Goal: Task Accomplishment & Management: Manage account settings

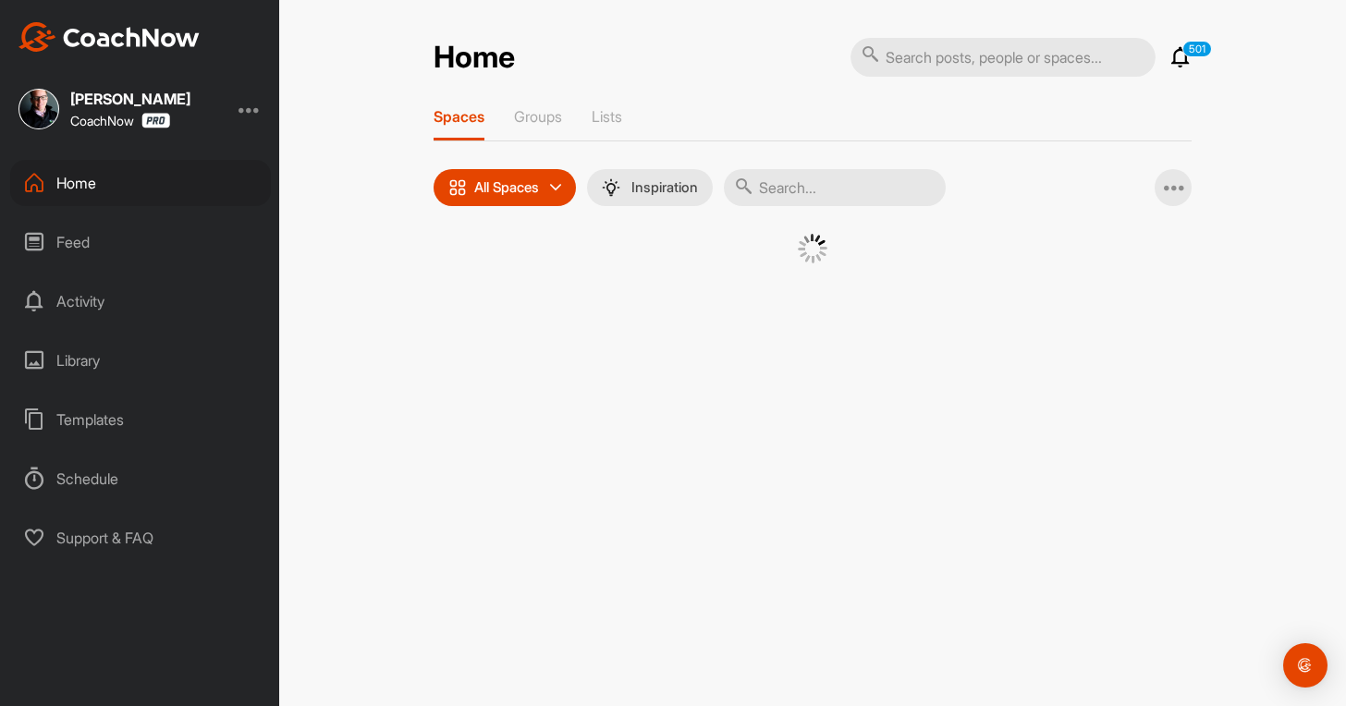
click at [146, 194] on div "Home" at bounding box center [140, 183] width 261 height 46
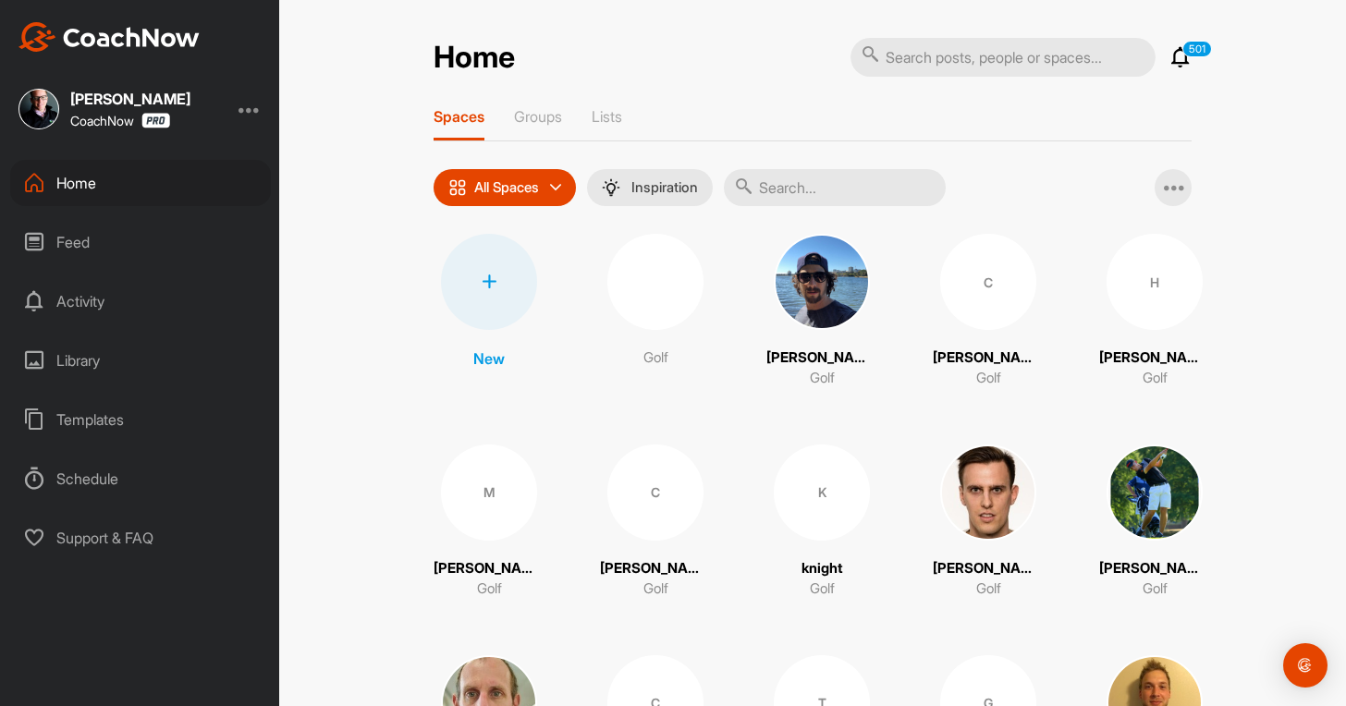
click at [482, 279] on icon at bounding box center [489, 282] width 15 height 15
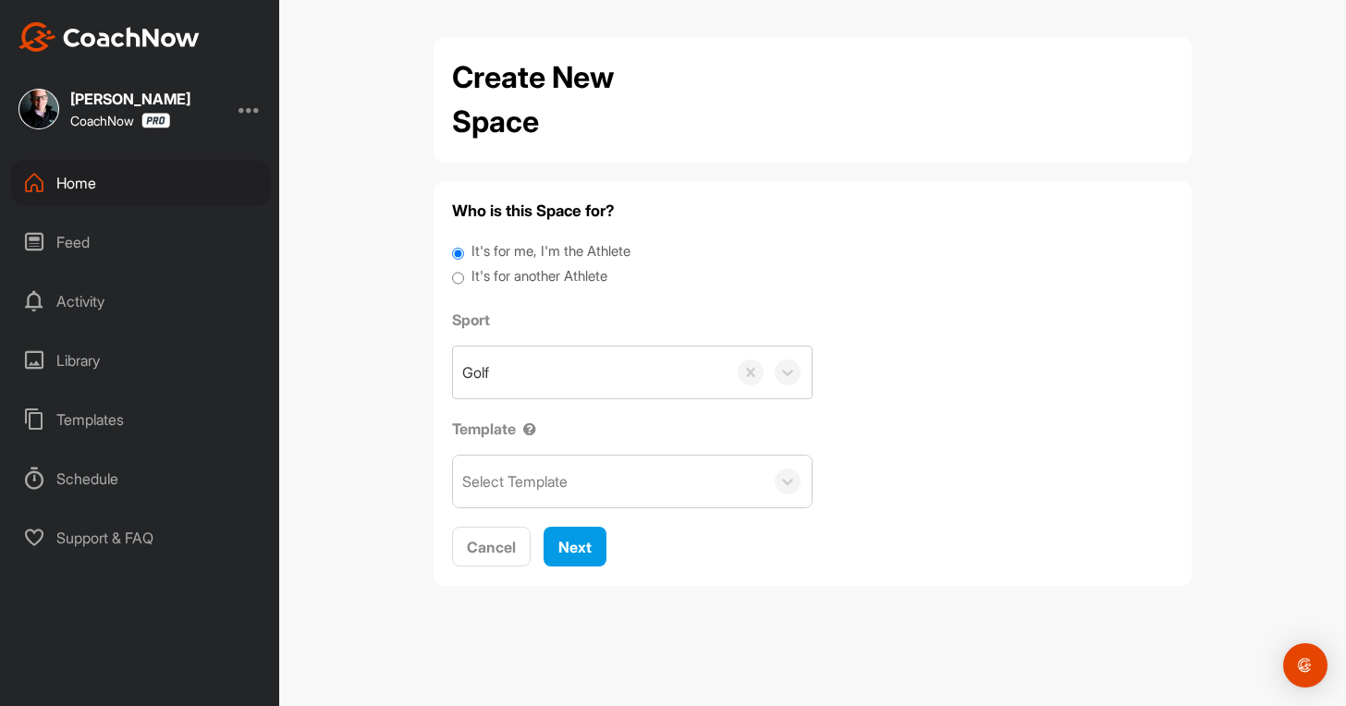
click at [575, 267] on label "It's for another Athlete" at bounding box center [540, 276] width 136 height 21
click at [464, 267] on input "It's for another Athlete" at bounding box center [458, 278] width 12 height 25
radio input "true"
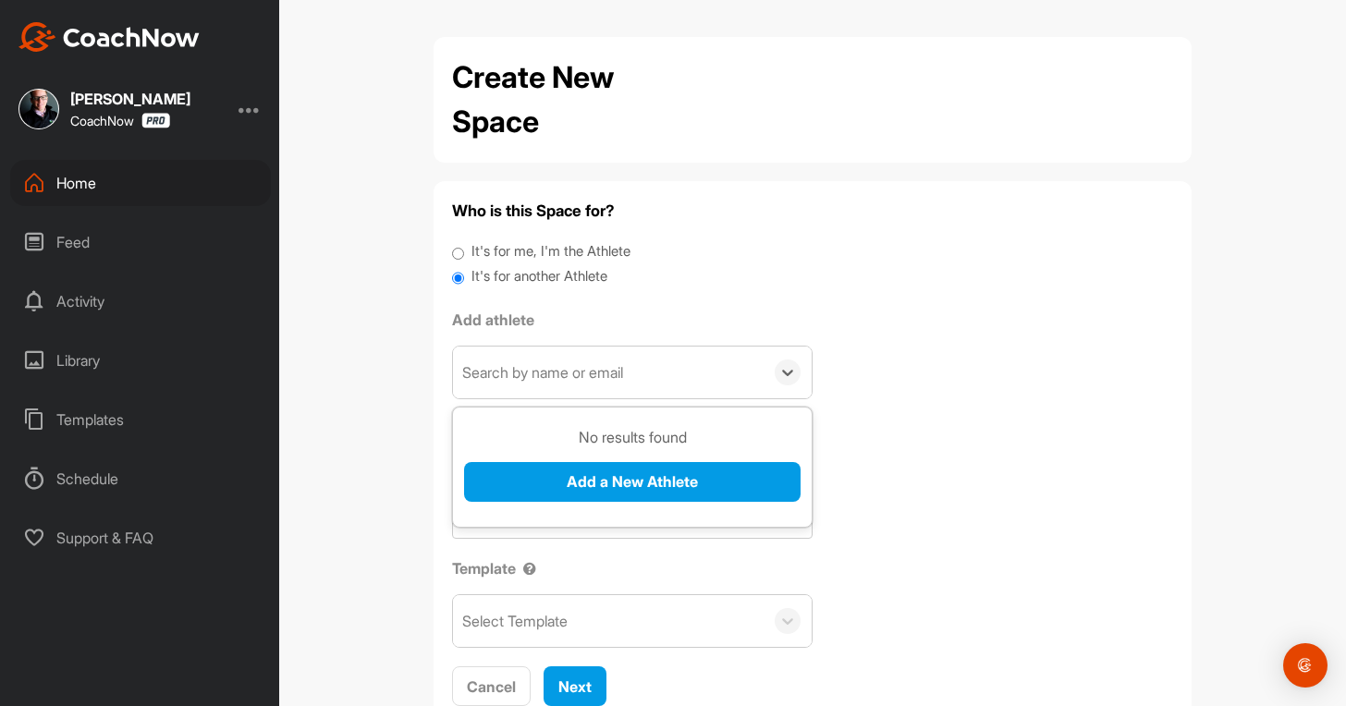
click at [575, 384] on div "Search by name or email" at bounding box center [542, 372] width 161 height 22
paste input "[EMAIL_ADDRESS][DOMAIN_NAME]"
type input "[EMAIL_ADDRESS][DOMAIN_NAME]"
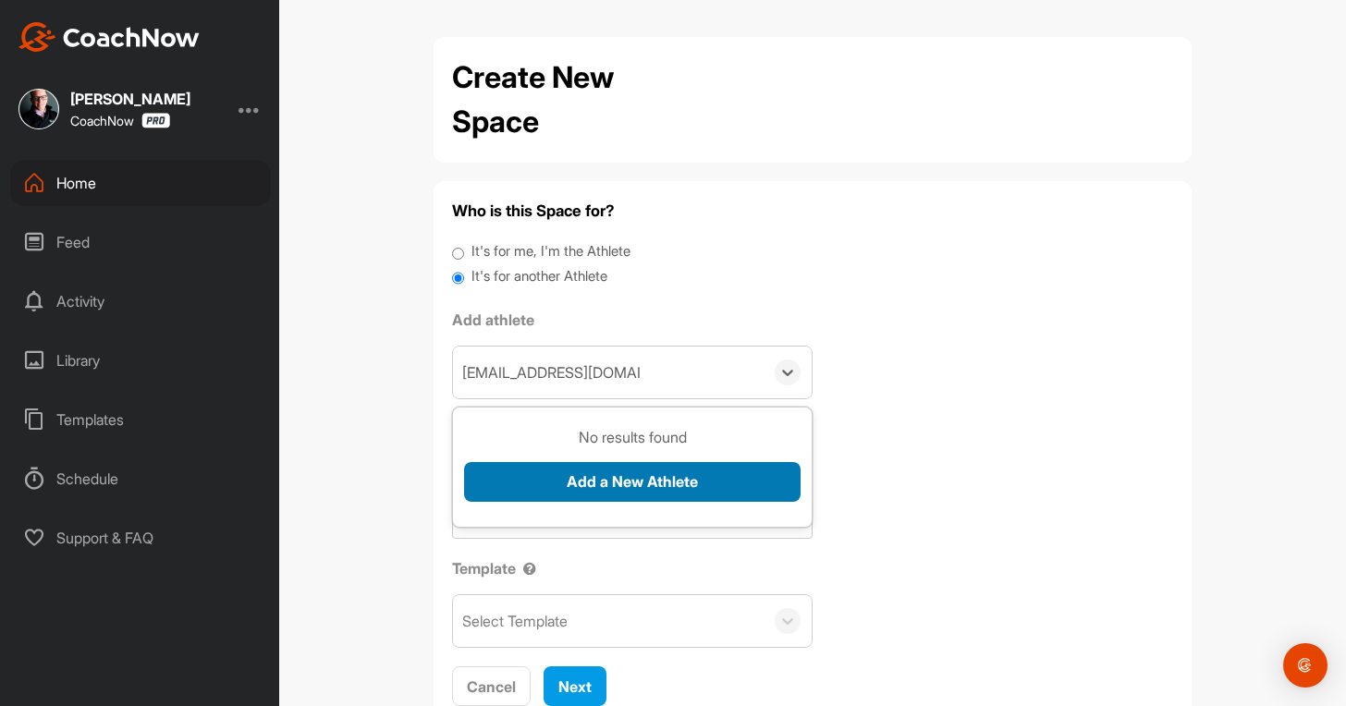
click at [537, 496] on button "Add a New Athlete" at bounding box center [632, 482] width 337 height 40
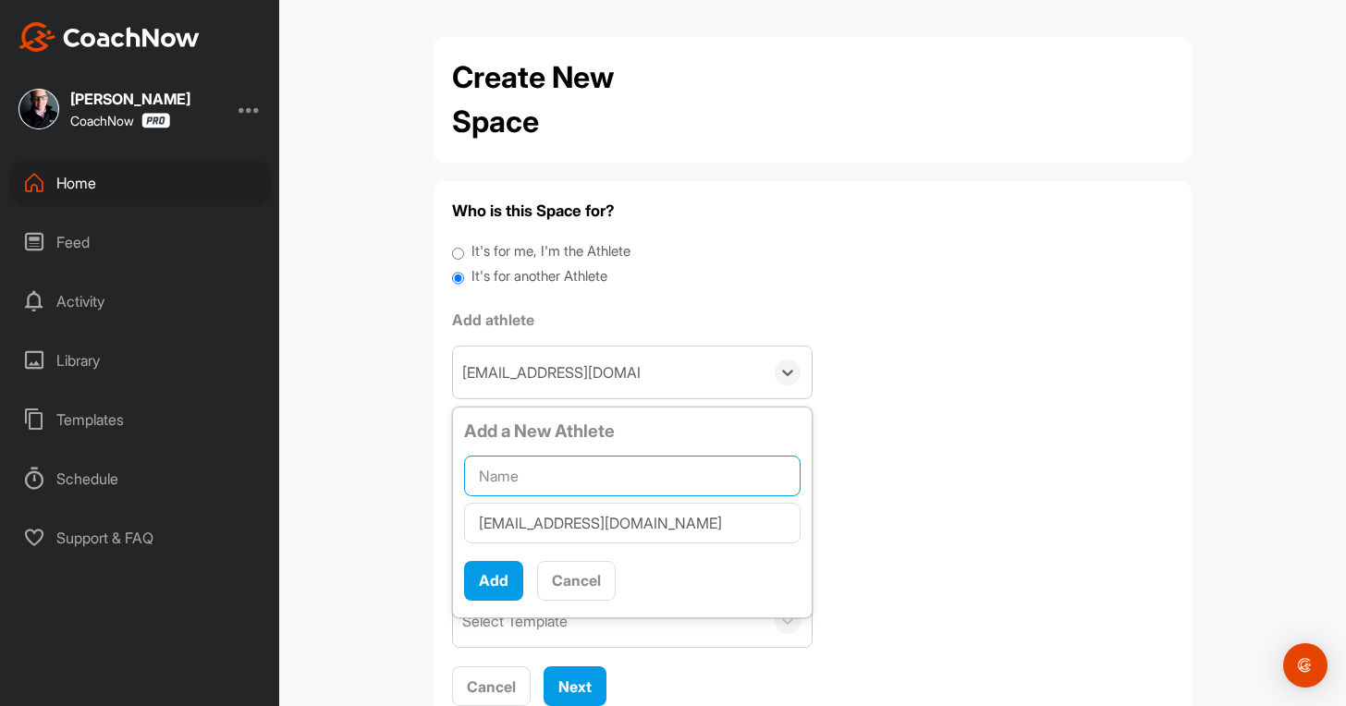
drag, startPoint x: 582, startPoint y: 465, endPoint x: 576, endPoint y: 476, distance: 12.4
click at [576, 476] on input "text" at bounding box center [632, 476] width 337 height 41
paste input "[PERSON_NAME] M Ring"
type input "[PERSON_NAME] M Ring"
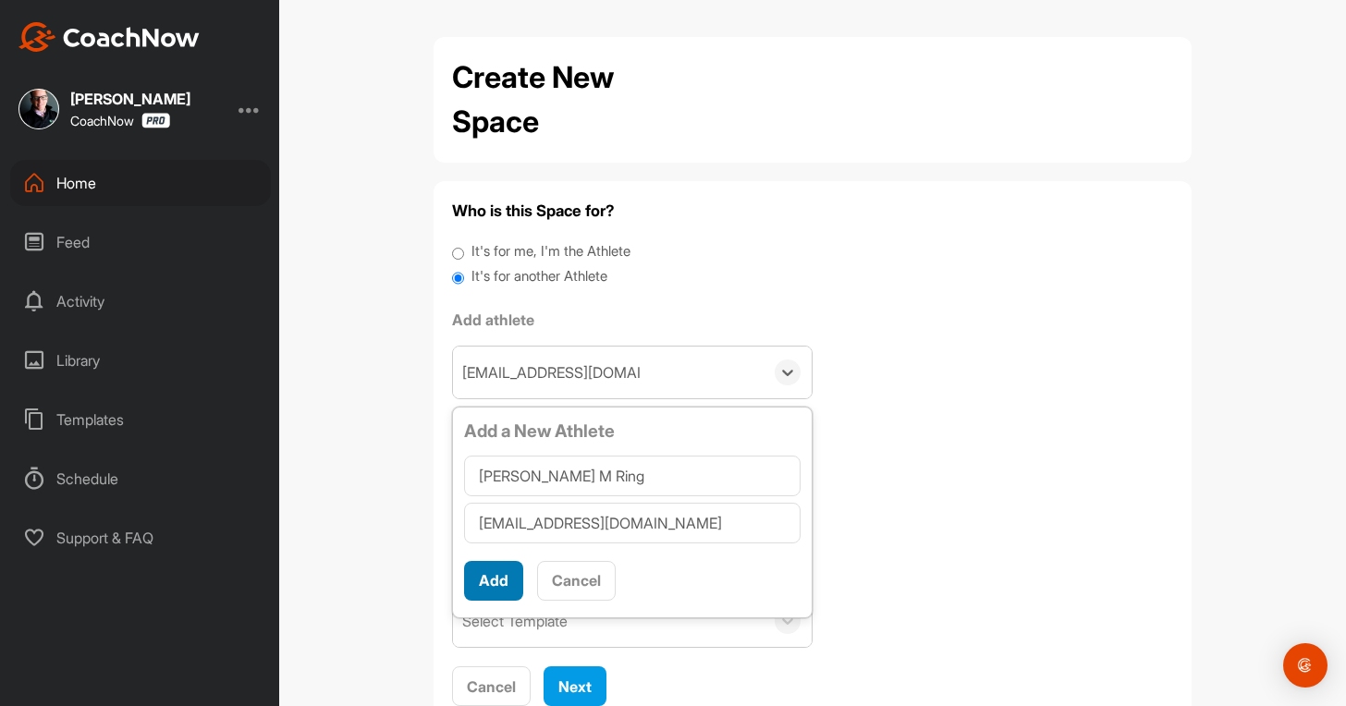
click at [476, 576] on button "Add" at bounding box center [493, 581] width 59 height 40
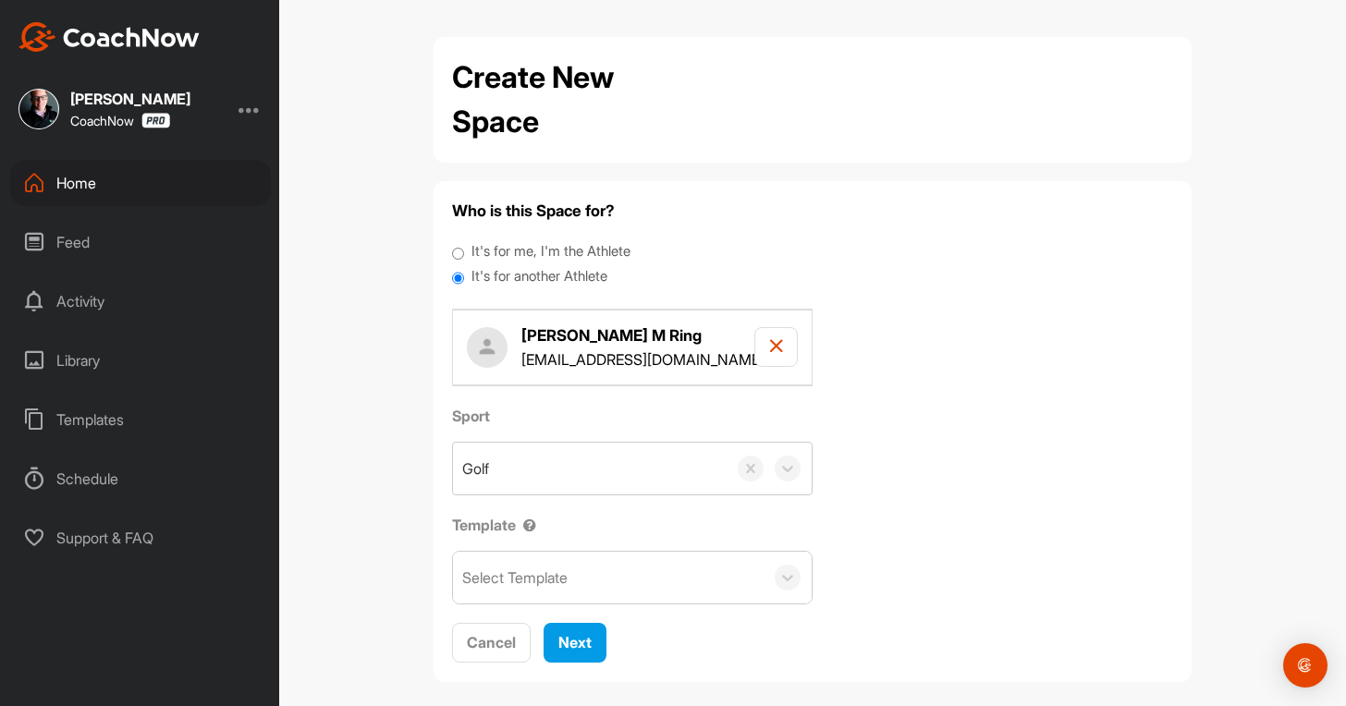
click at [596, 578] on div "Select Template" at bounding box center [608, 578] width 311 height 52
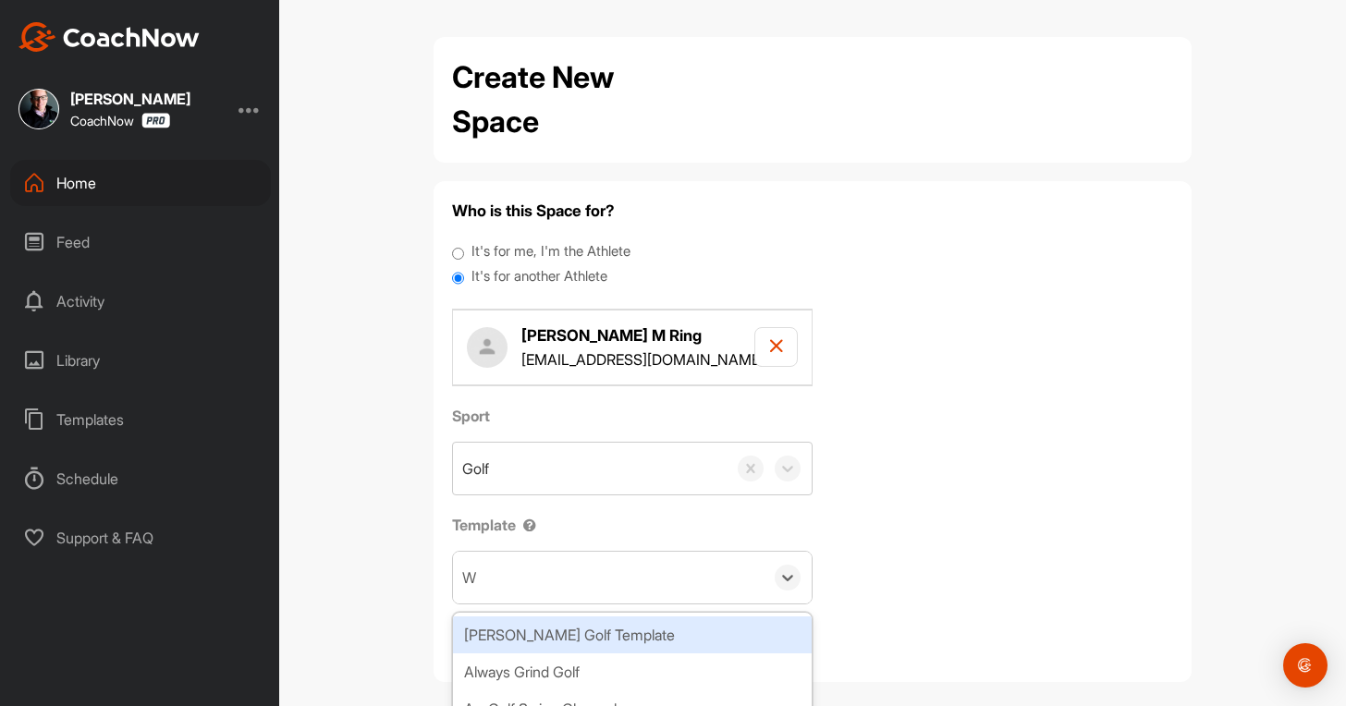
type input "WA"
click at [553, 638] on div "[PERSON_NAME] Golf Template" at bounding box center [632, 635] width 359 height 37
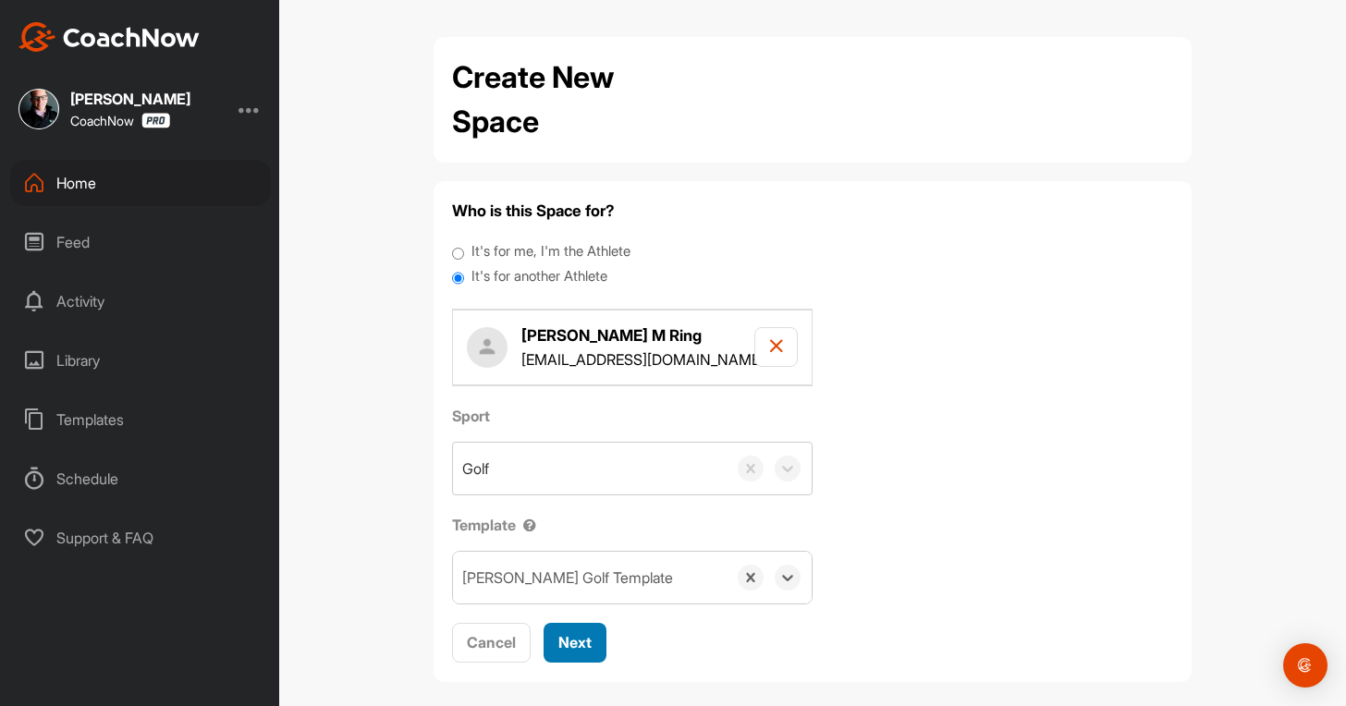
click at [560, 632] on div "Next" at bounding box center [574, 642] width 33 height 22
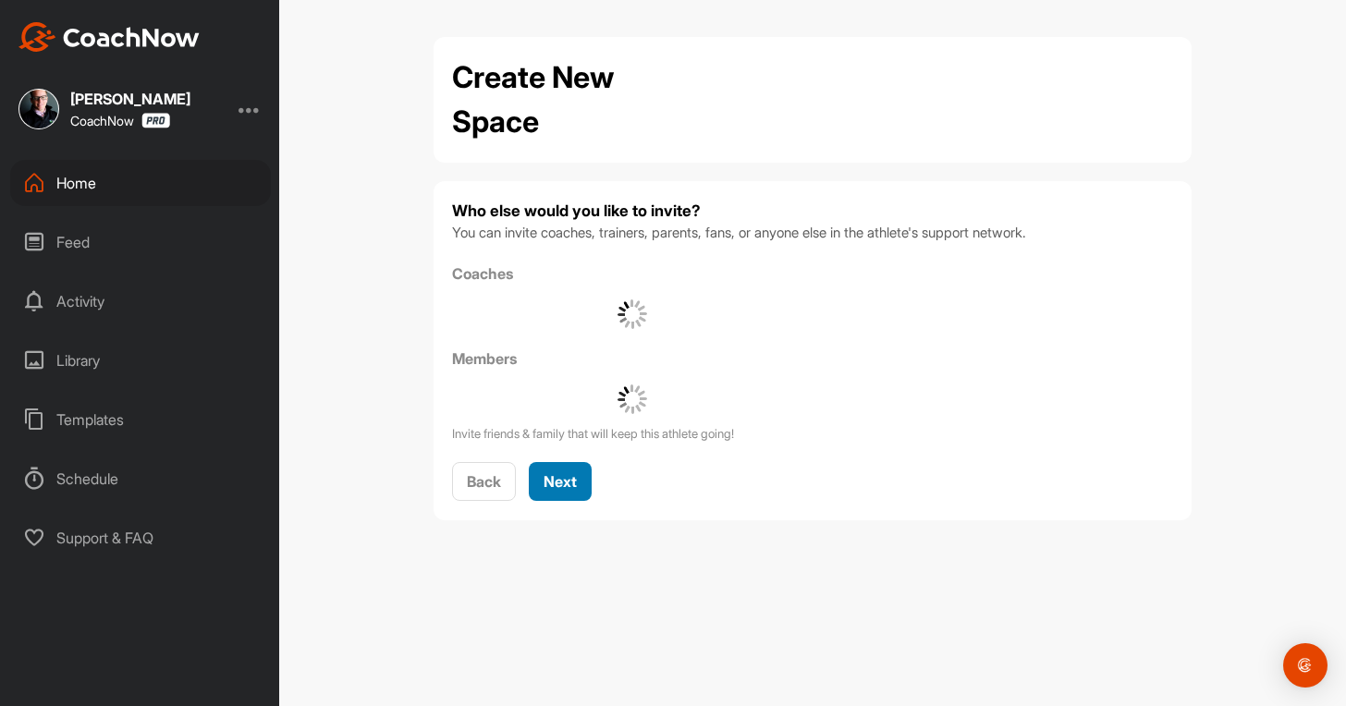
click at [574, 486] on span "Next" at bounding box center [560, 481] width 33 height 18
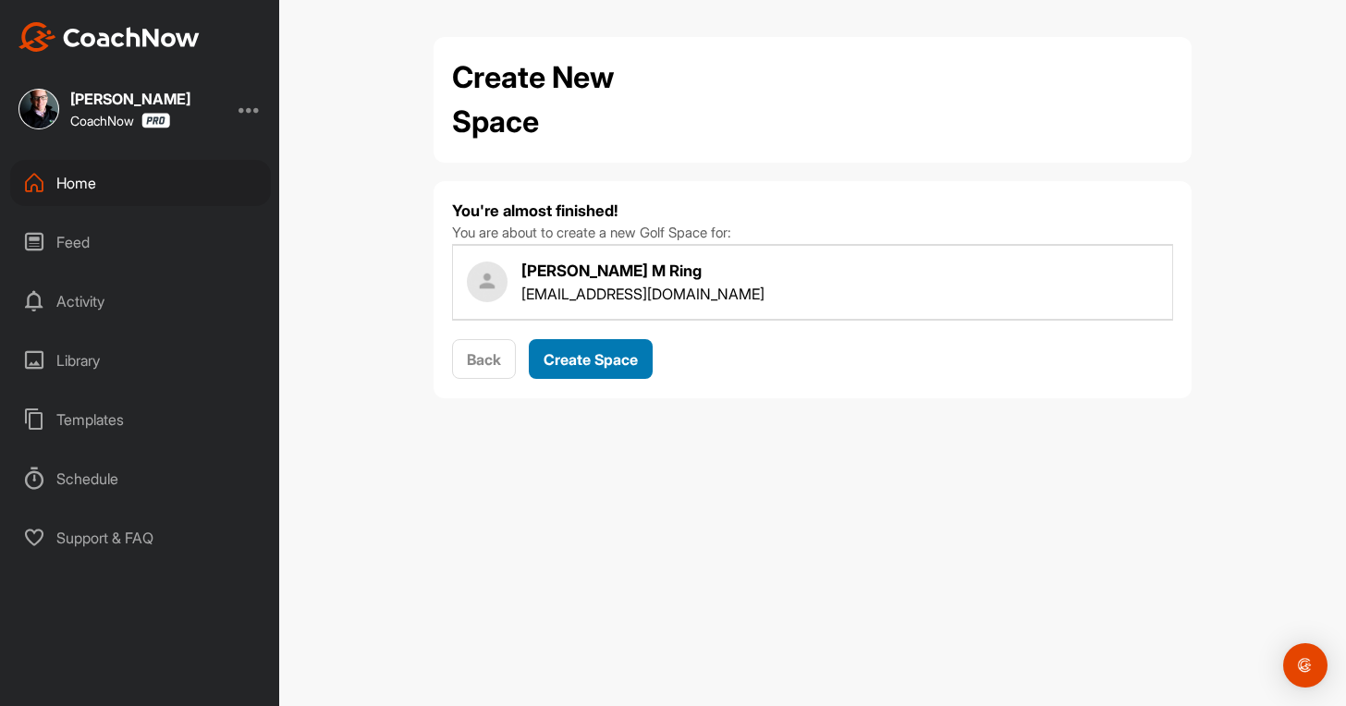
click at [582, 358] on span "Create Space" at bounding box center [591, 359] width 94 height 18
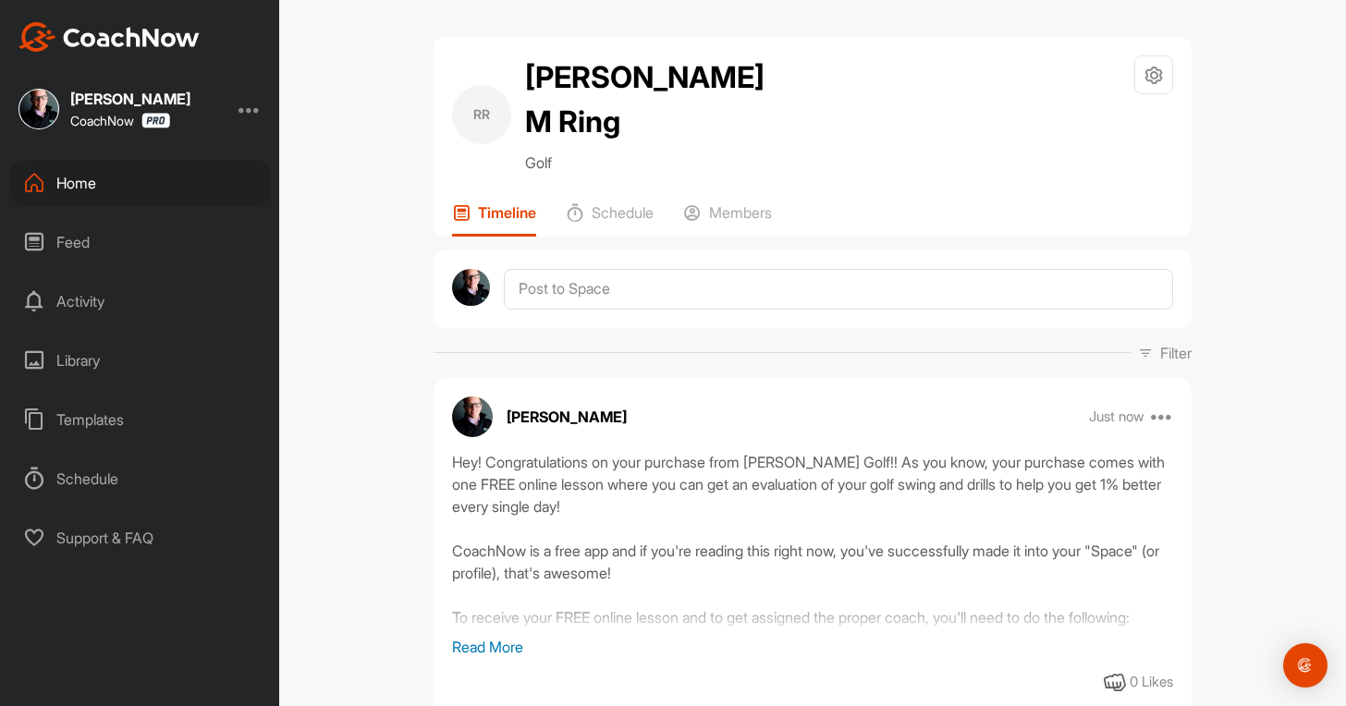
click at [97, 189] on div "Home" at bounding box center [140, 183] width 261 height 46
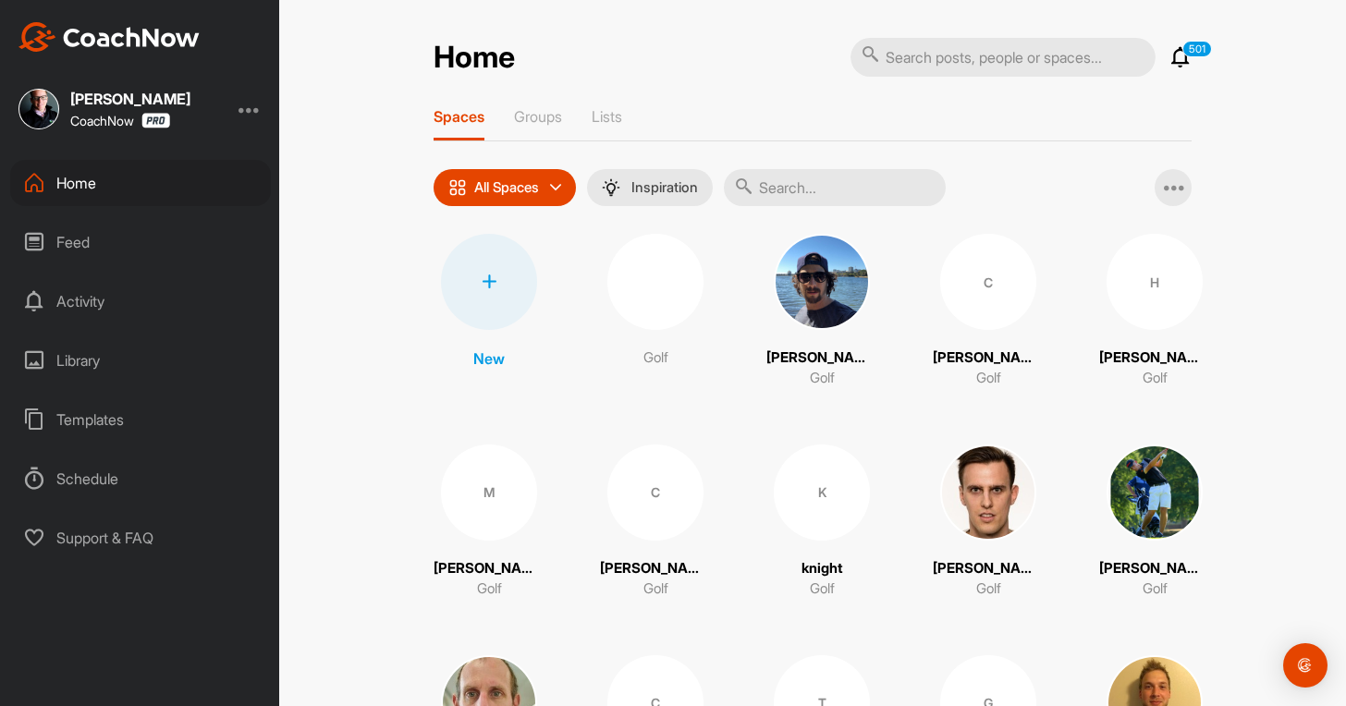
click at [469, 289] on div at bounding box center [489, 282] width 96 height 96
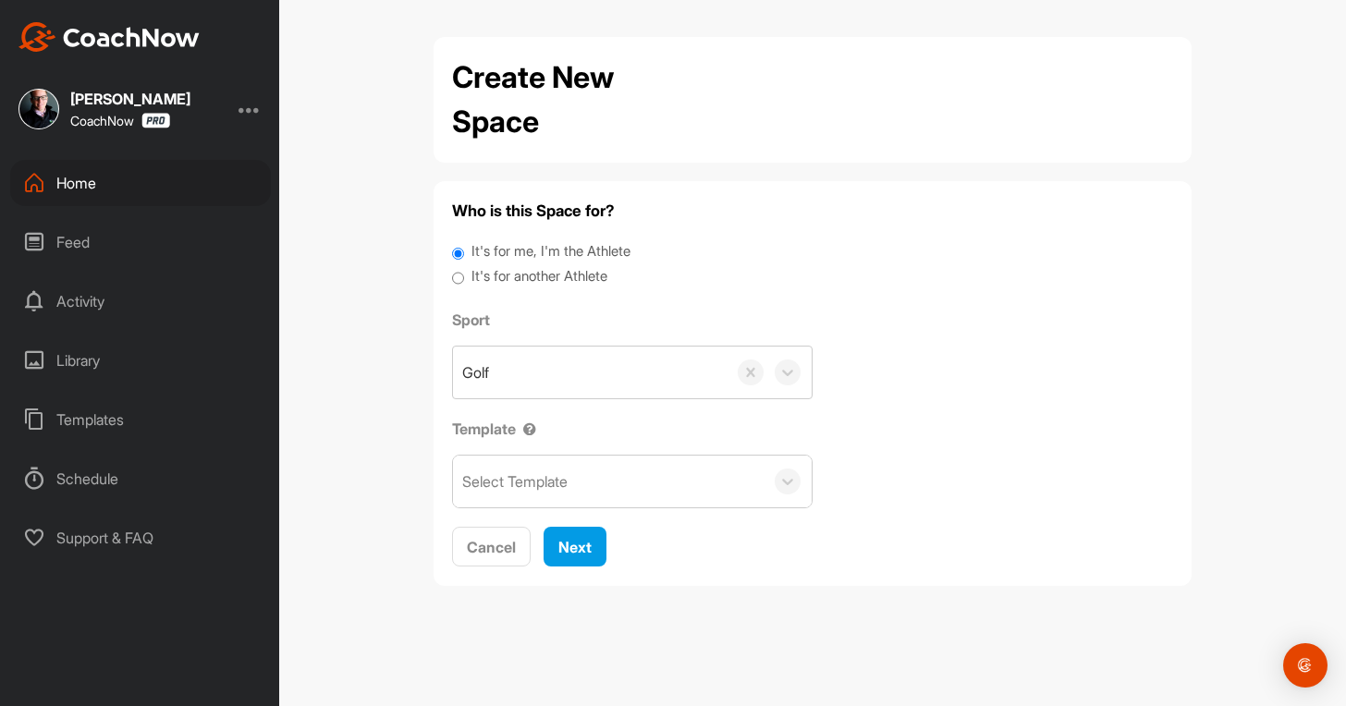
click at [554, 271] on label "It's for another Athlete" at bounding box center [540, 276] width 136 height 21
click at [464, 271] on input "It's for another Athlete" at bounding box center [458, 278] width 12 height 25
radio input "true"
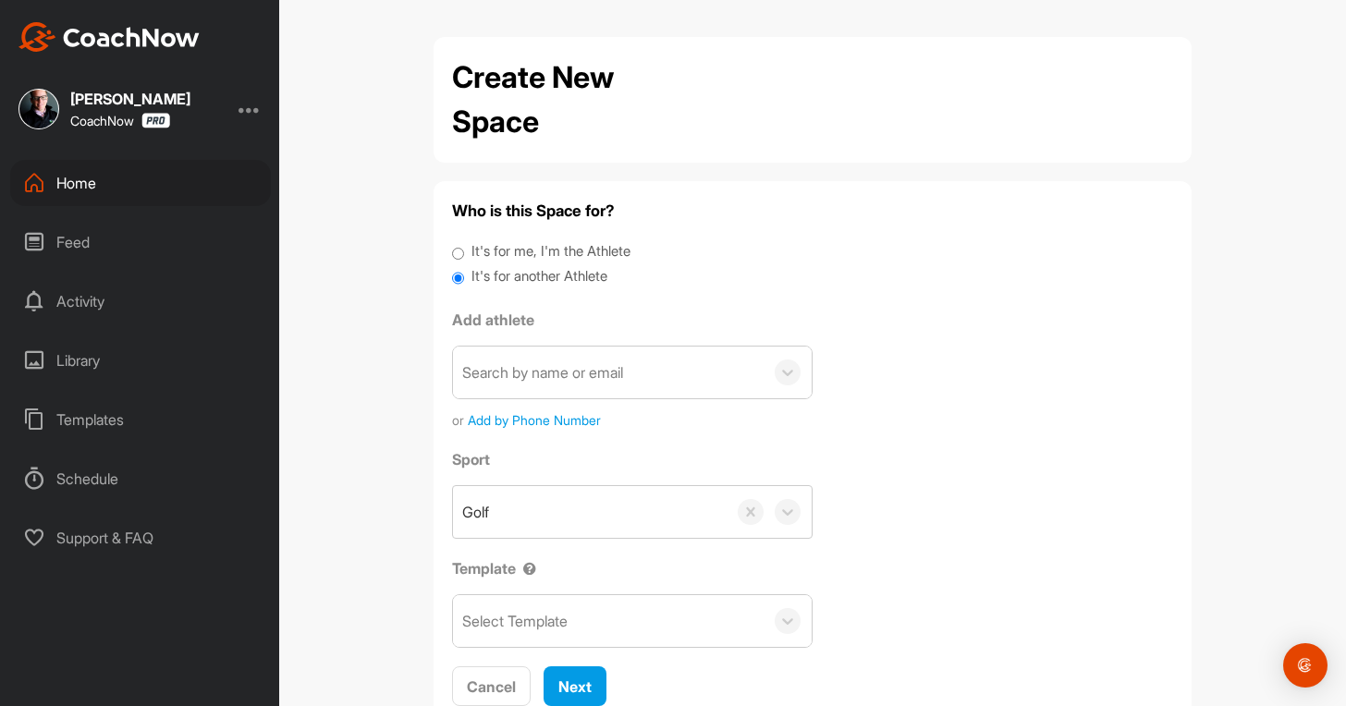
click at [555, 389] on div "Search by name or email" at bounding box center [608, 373] width 311 height 52
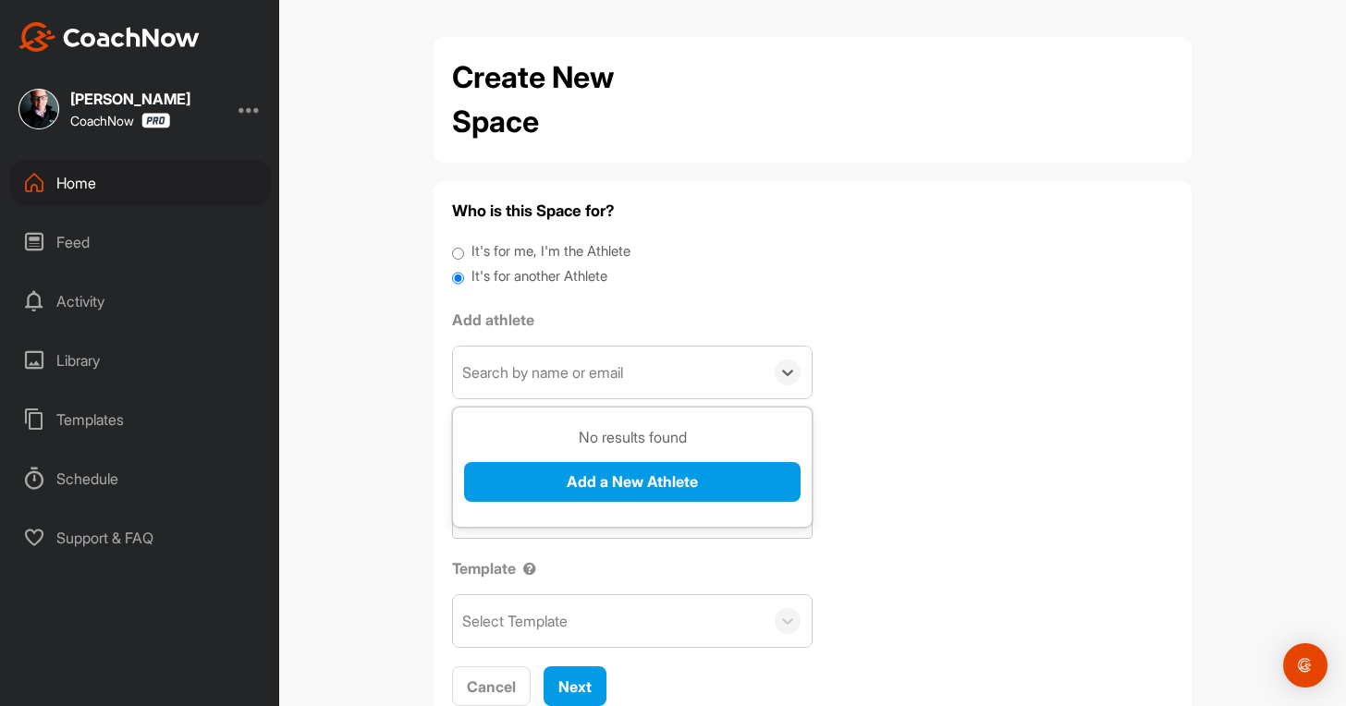
paste input "[PERSON_NAME][EMAIL_ADDRESS][DOMAIN_NAME]"
type input "[PERSON_NAME][EMAIL_ADDRESS][DOMAIN_NAME]"
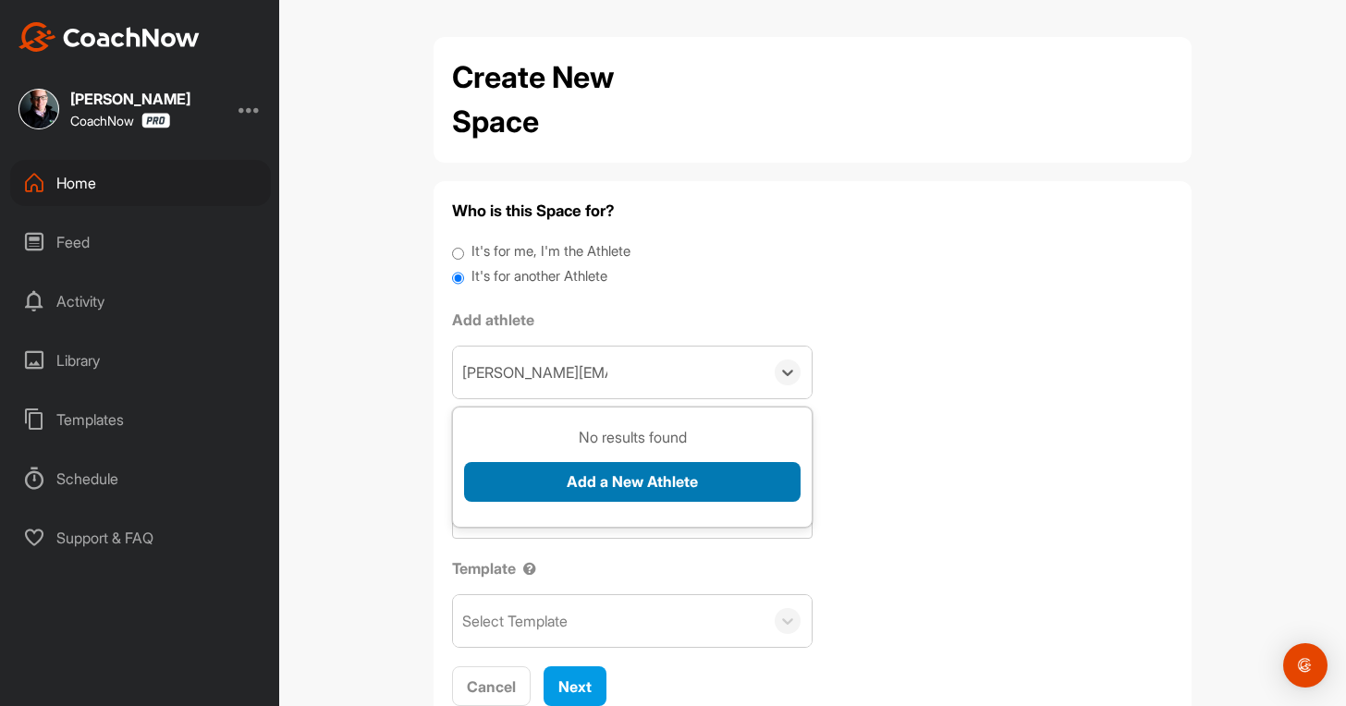
click at [535, 474] on button "Add a New Athlete" at bounding box center [632, 482] width 337 height 40
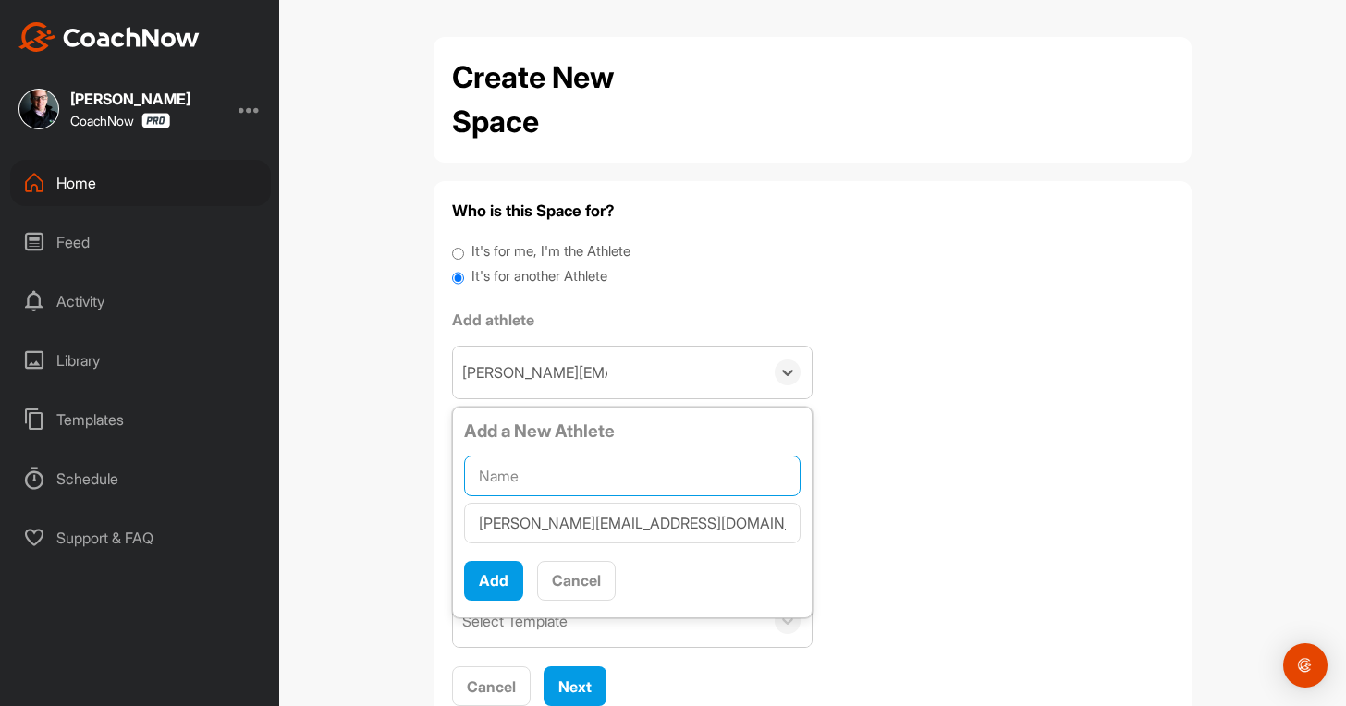
click at [577, 486] on input "text" at bounding box center [632, 476] width 337 height 41
paste input "[PERSON_NAME]"
type input "[PERSON_NAME]"
click at [476, 595] on button "Add" at bounding box center [493, 581] width 59 height 40
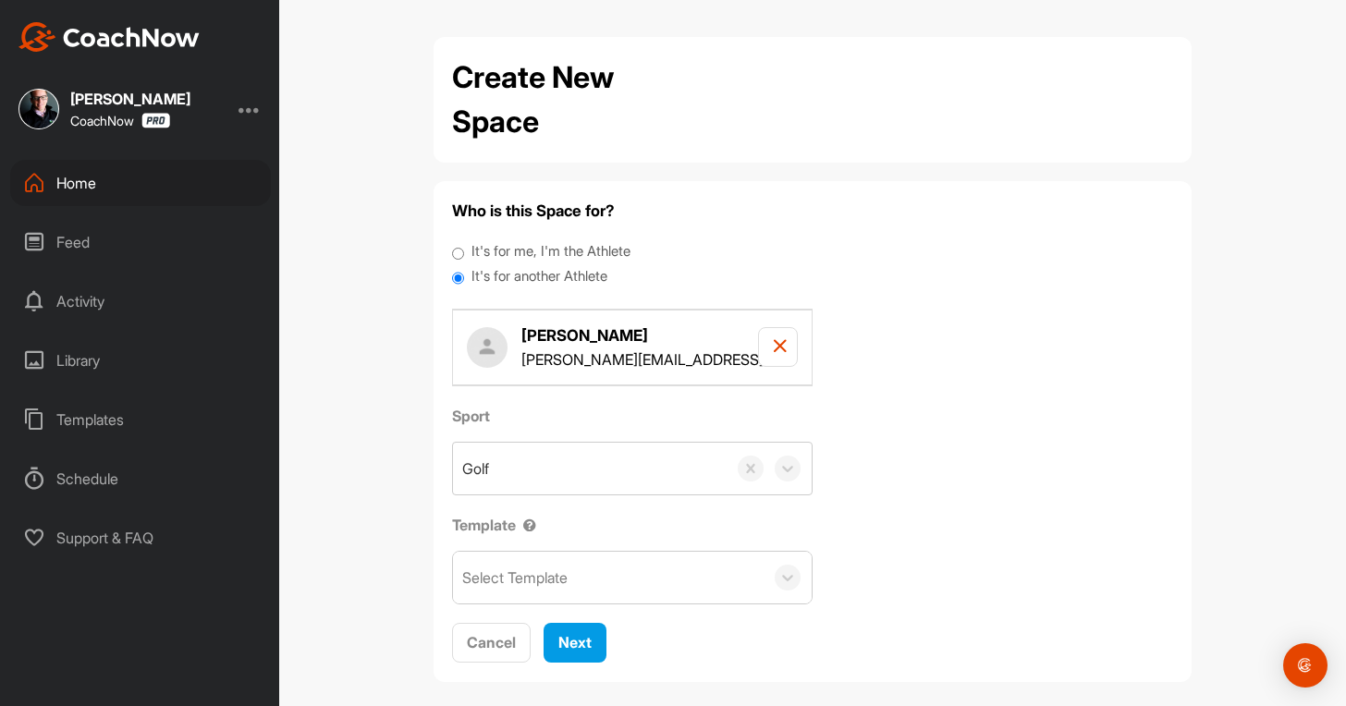
click at [512, 571] on div "Select Template" at bounding box center [514, 578] width 105 height 22
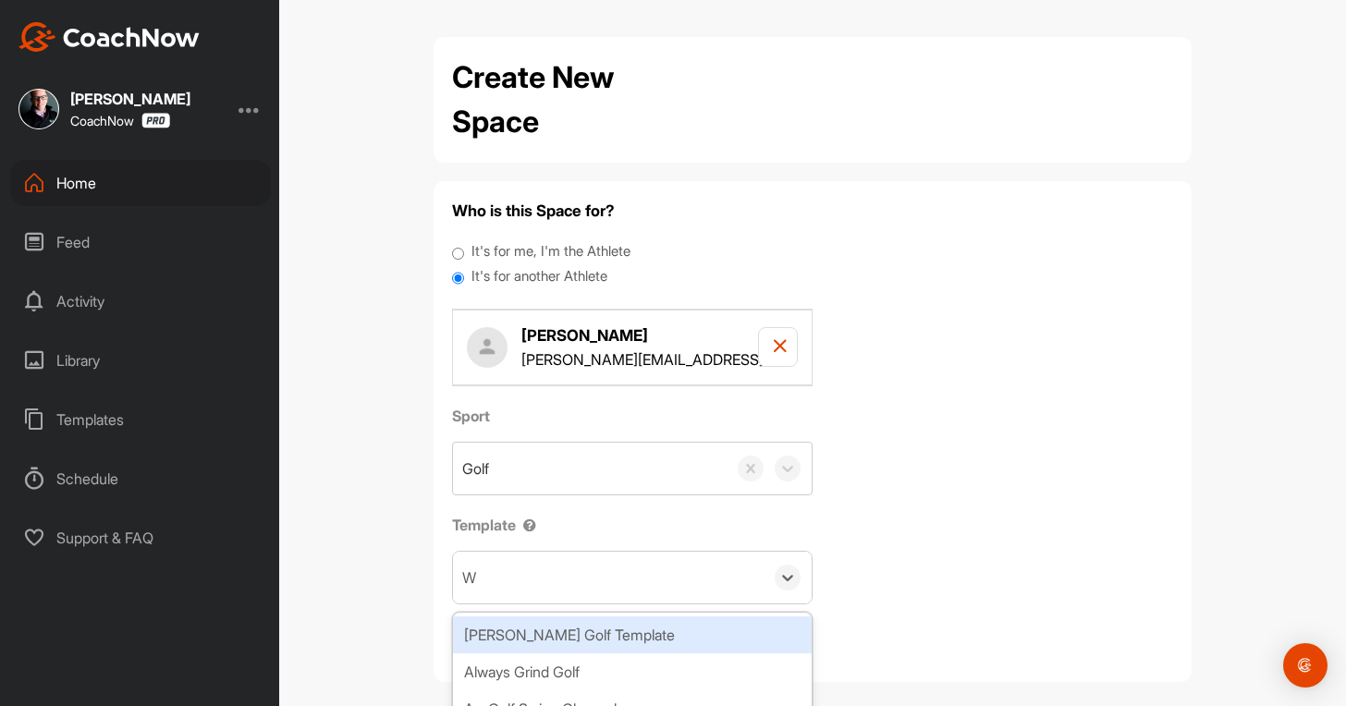
type input "WA"
click at [579, 637] on div "[PERSON_NAME] Golf Template" at bounding box center [632, 635] width 359 height 37
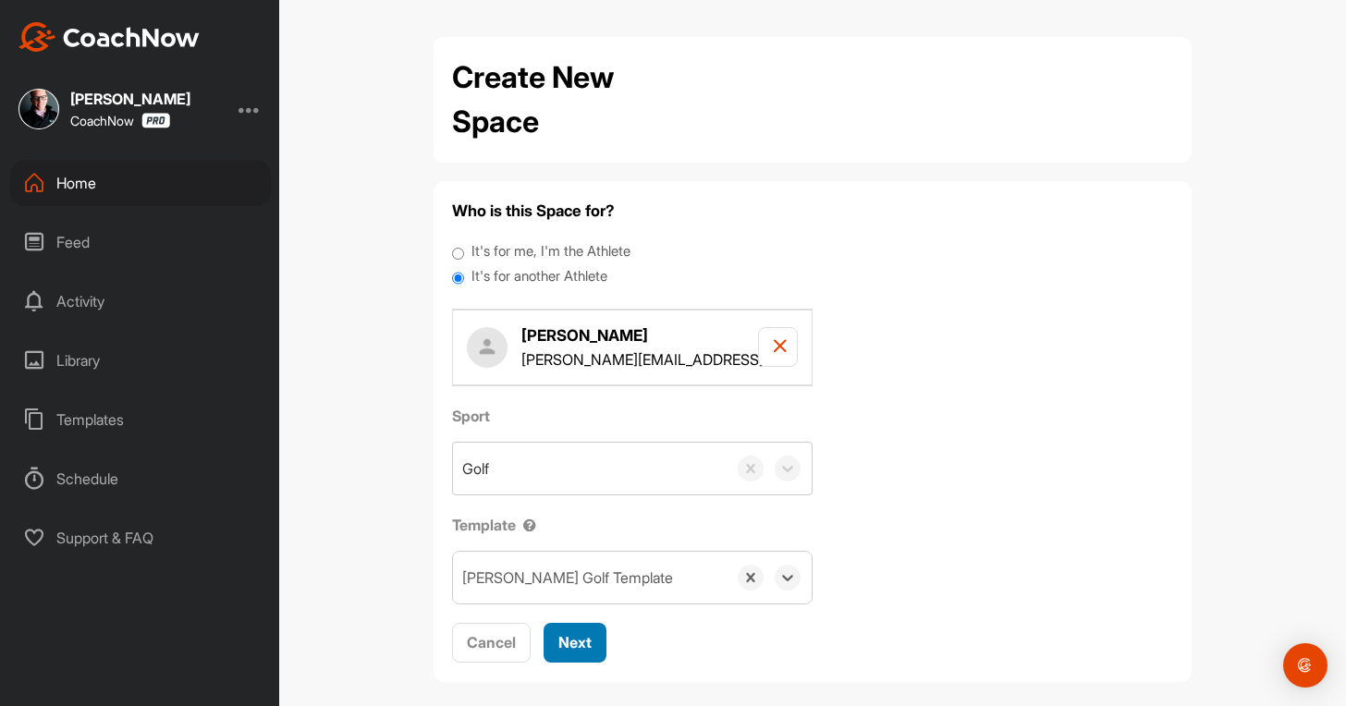
click at [571, 634] on span "Next" at bounding box center [574, 642] width 33 height 18
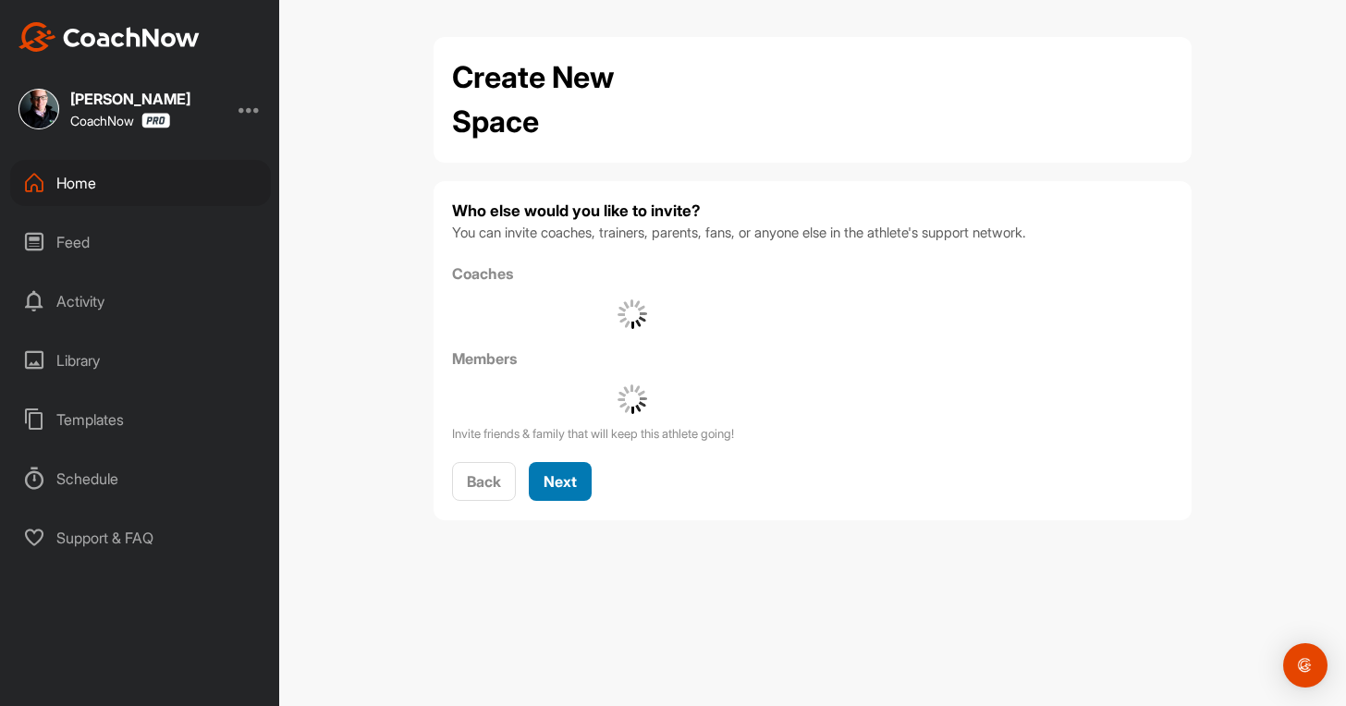
click at [551, 484] on span "Next" at bounding box center [560, 481] width 33 height 18
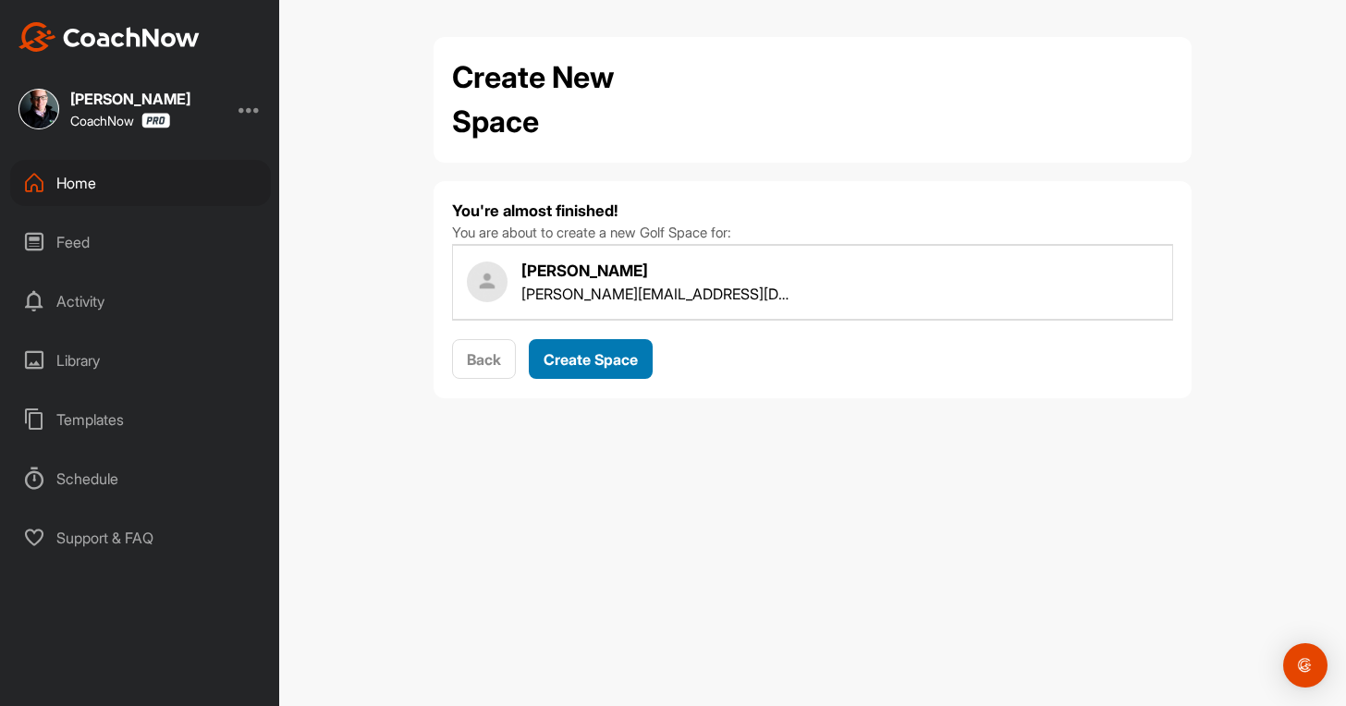
click at [569, 371] on button "Create Space" at bounding box center [591, 359] width 124 height 40
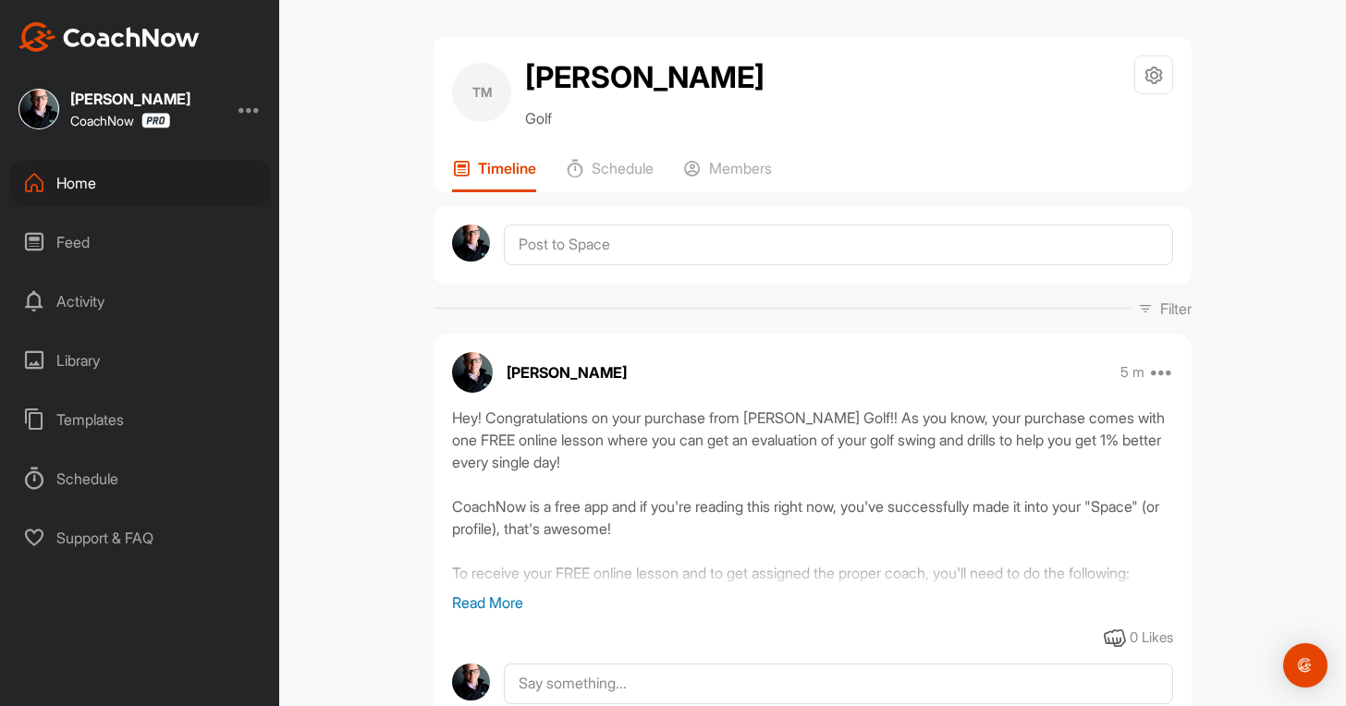
click at [139, 191] on div "Home" at bounding box center [140, 183] width 261 height 46
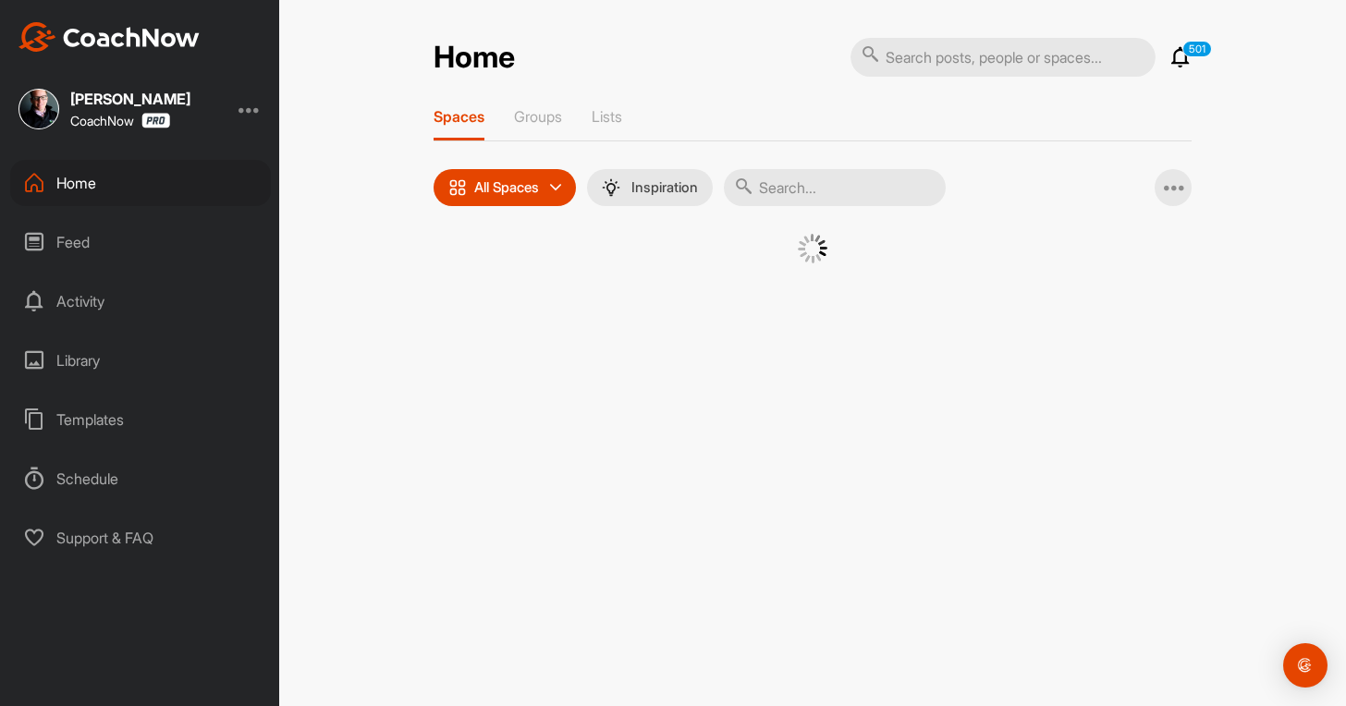
click at [254, 111] on div at bounding box center [250, 109] width 22 height 22
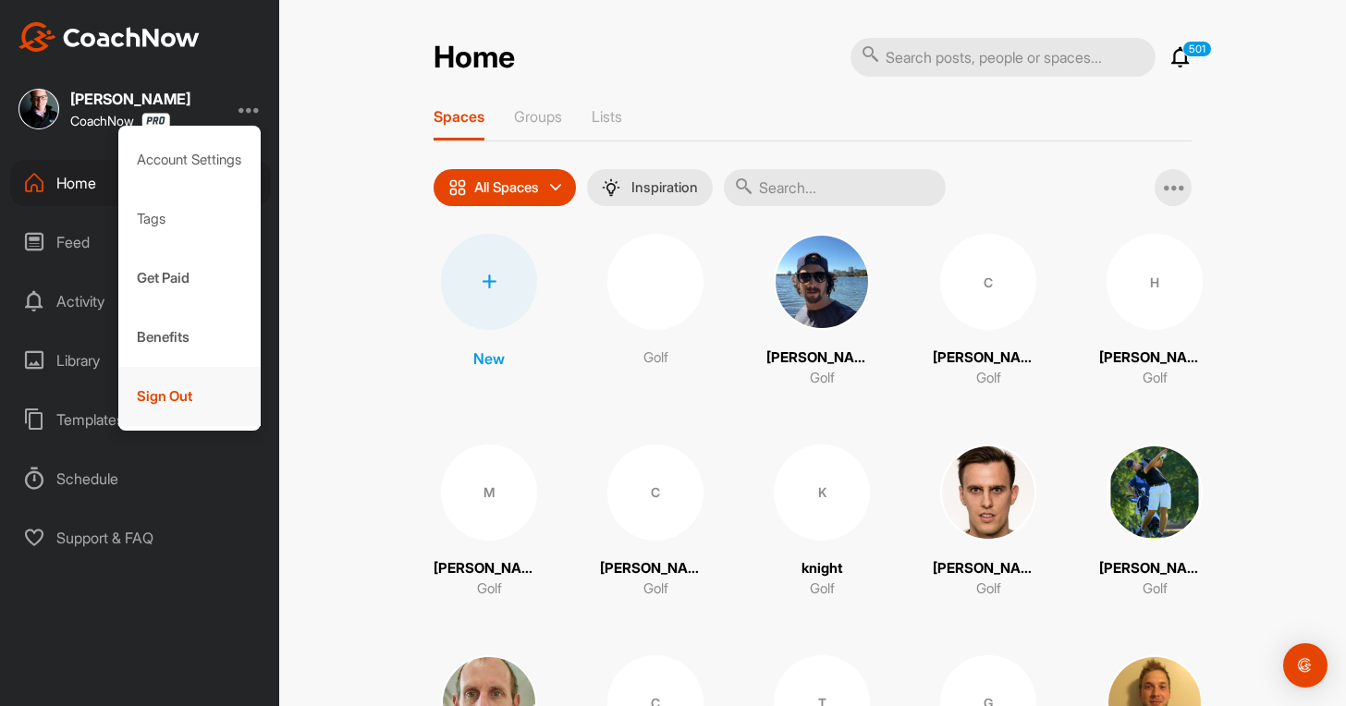
click at [204, 380] on div "Sign Out" at bounding box center [189, 396] width 143 height 59
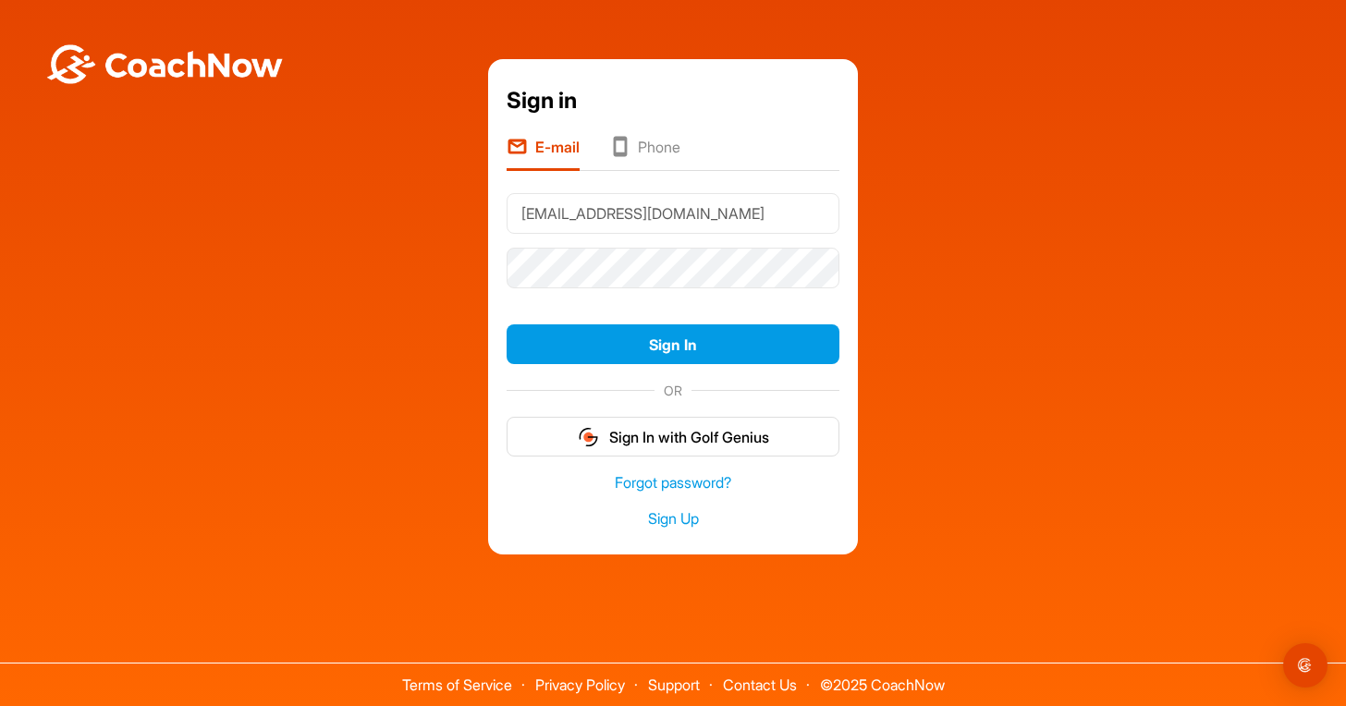
click at [714, 216] on input "[EMAIL_ADDRESS][DOMAIN_NAME]" at bounding box center [673, 213] width 333 height 41
type input "[EMAIL_ADDRESS][DOMAIN_NAME]"
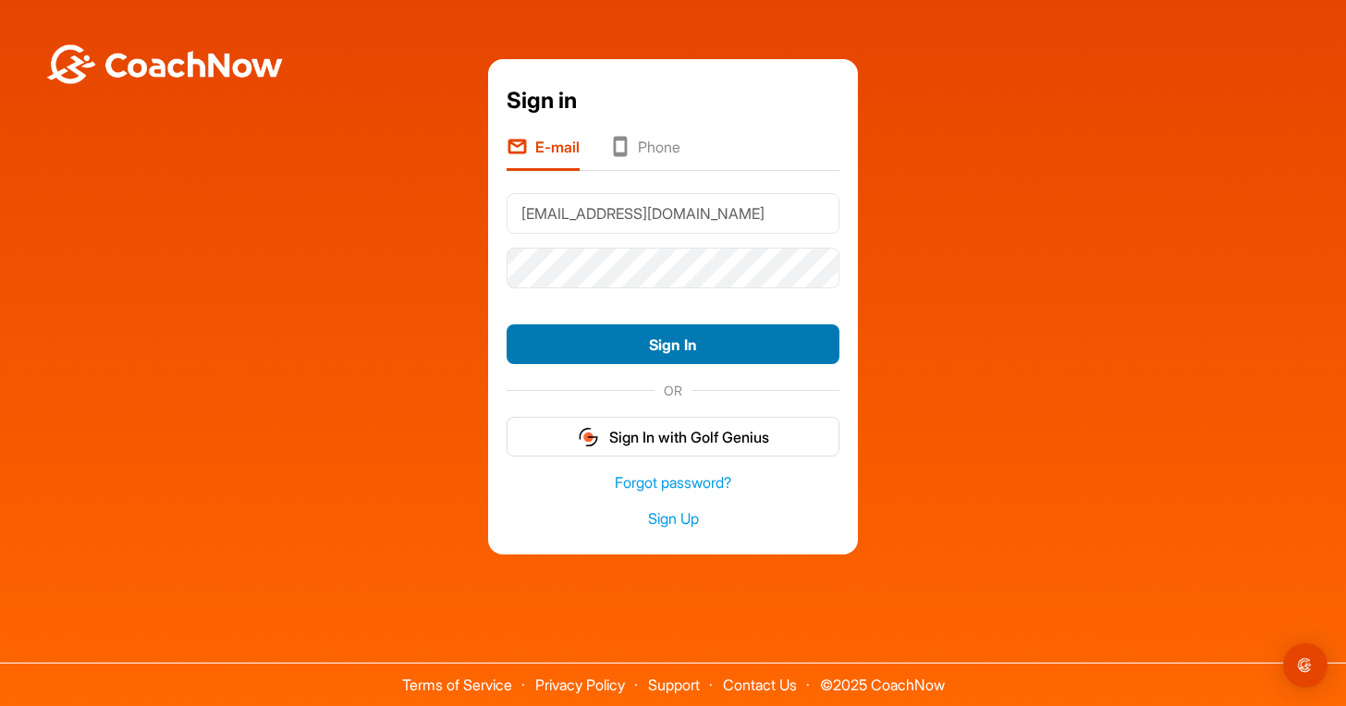
click at [680, 337] on button "Sign In" at bounding box center [673, 345] width 333 height 40
